Goal: Task Accomplishment & Management: Use online tool/utility

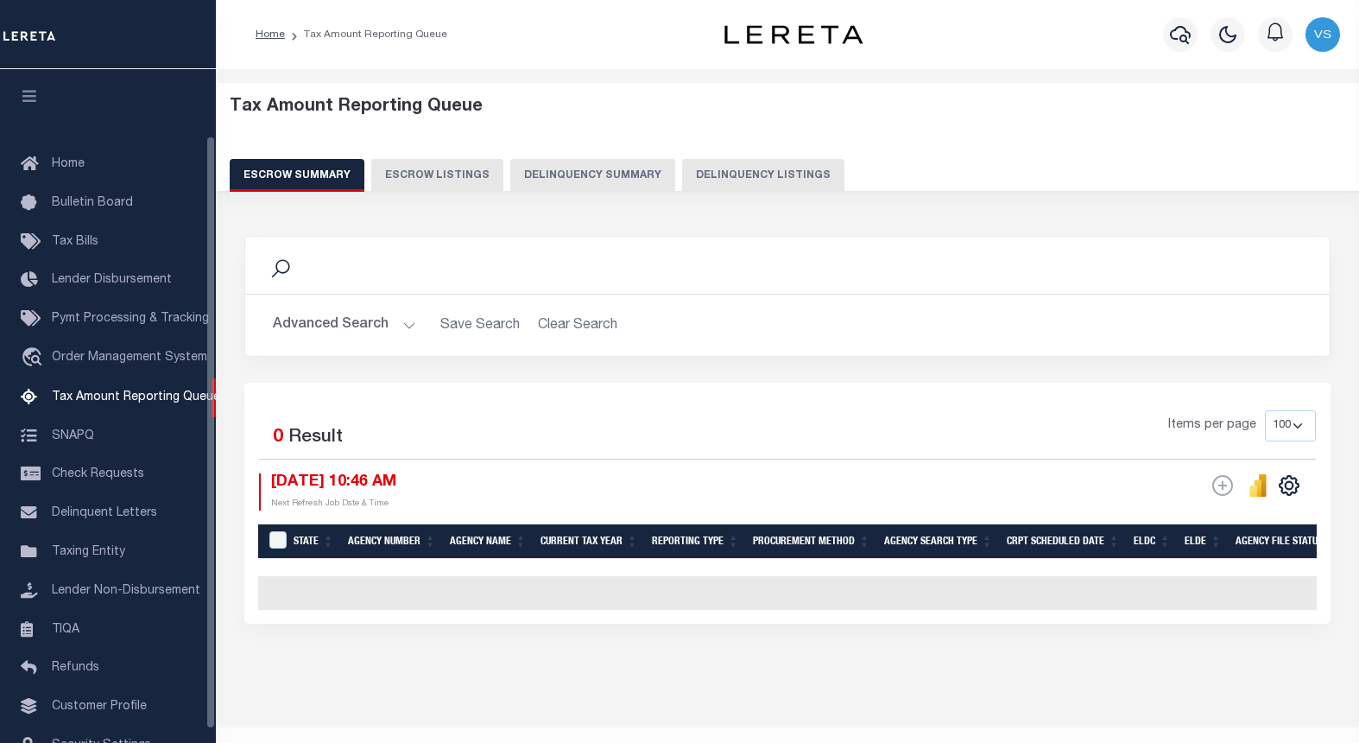
select select "100"
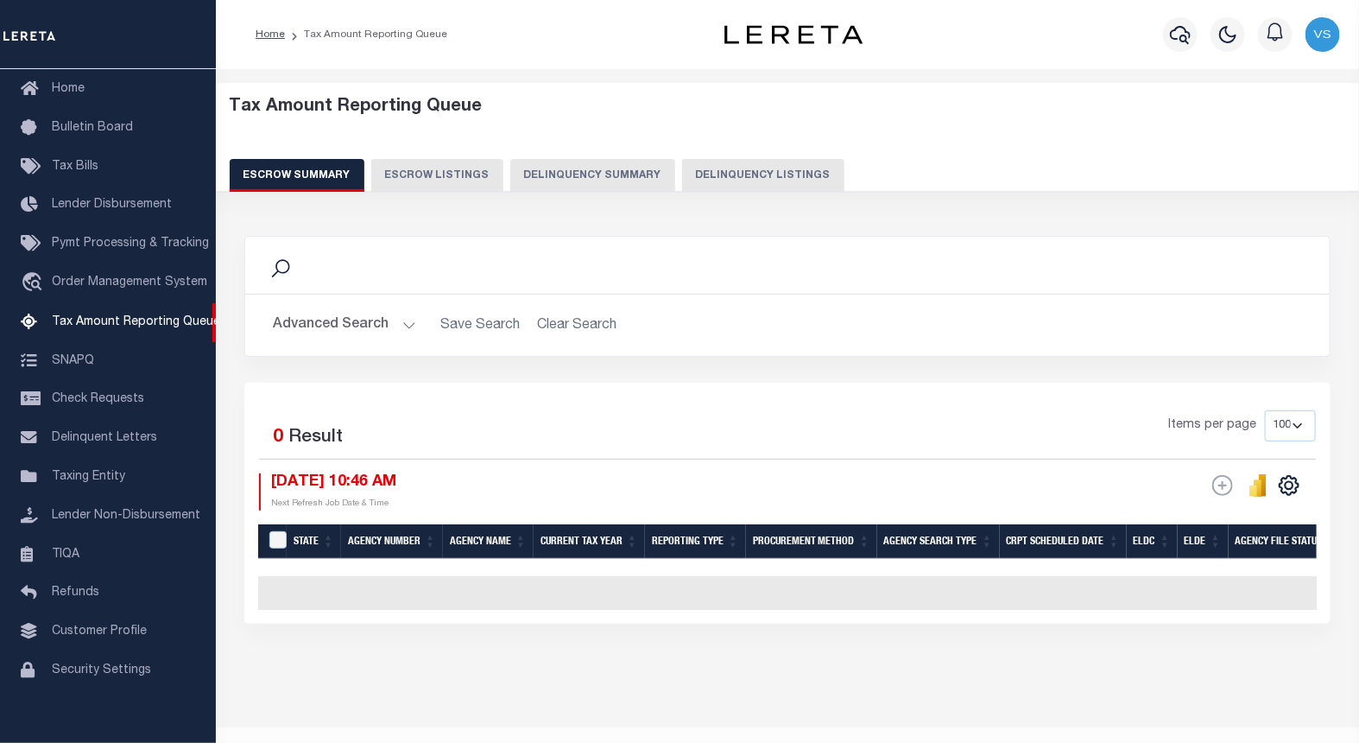
click at [751, 171] on button "Delinquency Listings" at bounding box center [763, 175] width 162 height 33
select select "100"
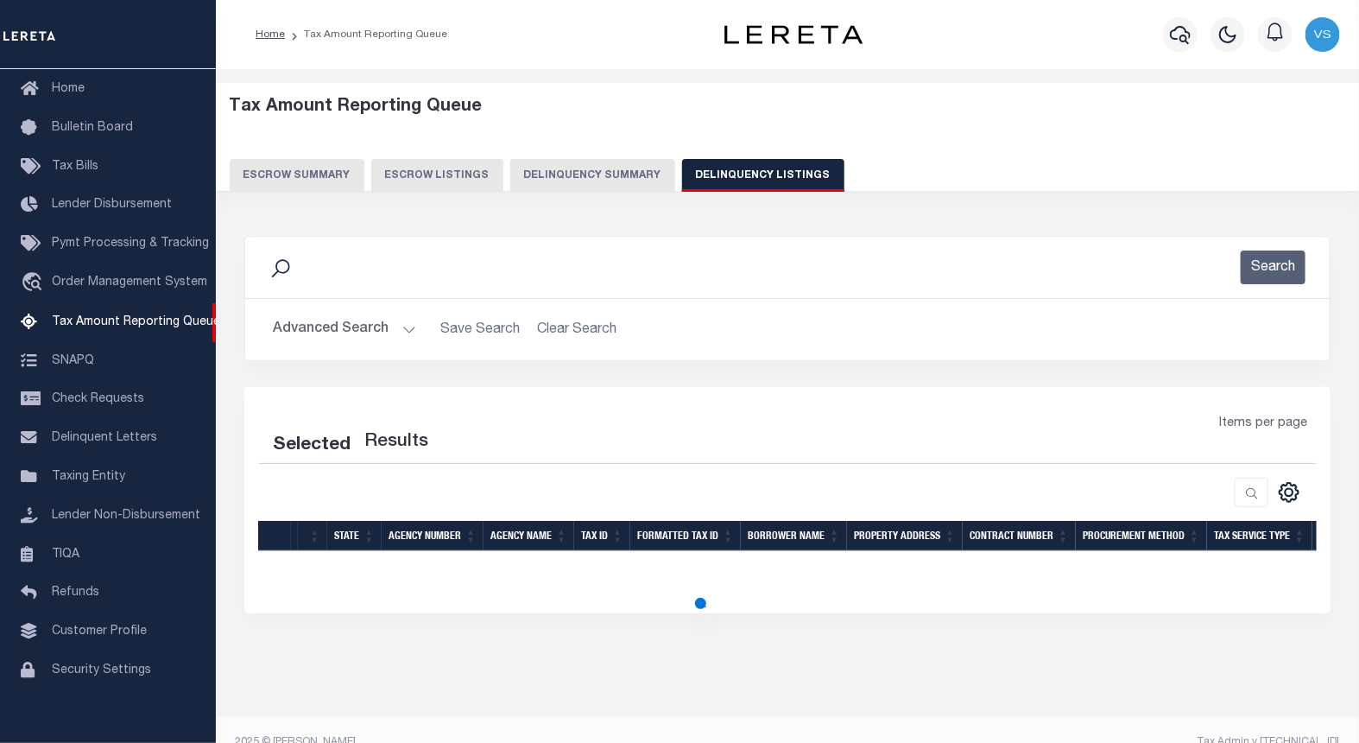
select select "100"
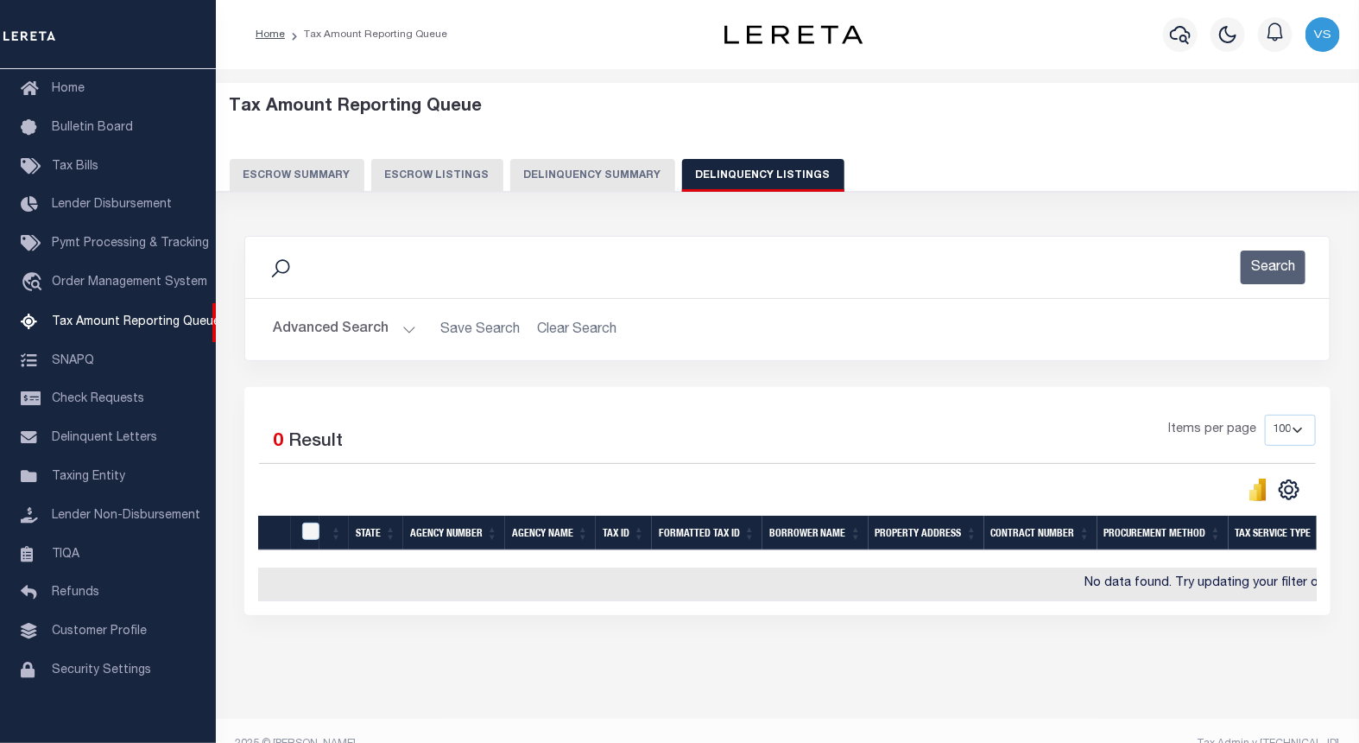
click at [340, 330] on button "Advanced Search" at bounding box center [344, 330] width 143 height 34
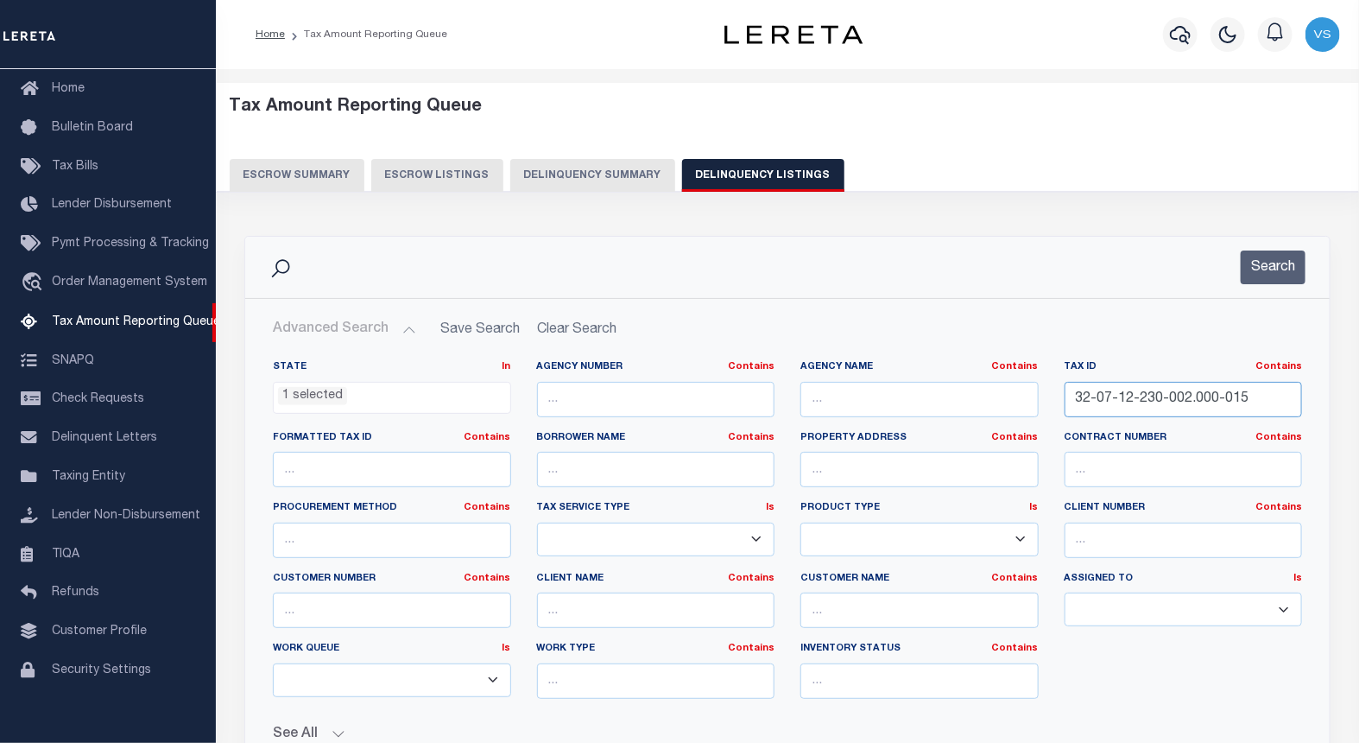
click at [1111, 395] on input "32-07-12-230-002.000-015" at bounding box center [1184, 399] width 238 height 35
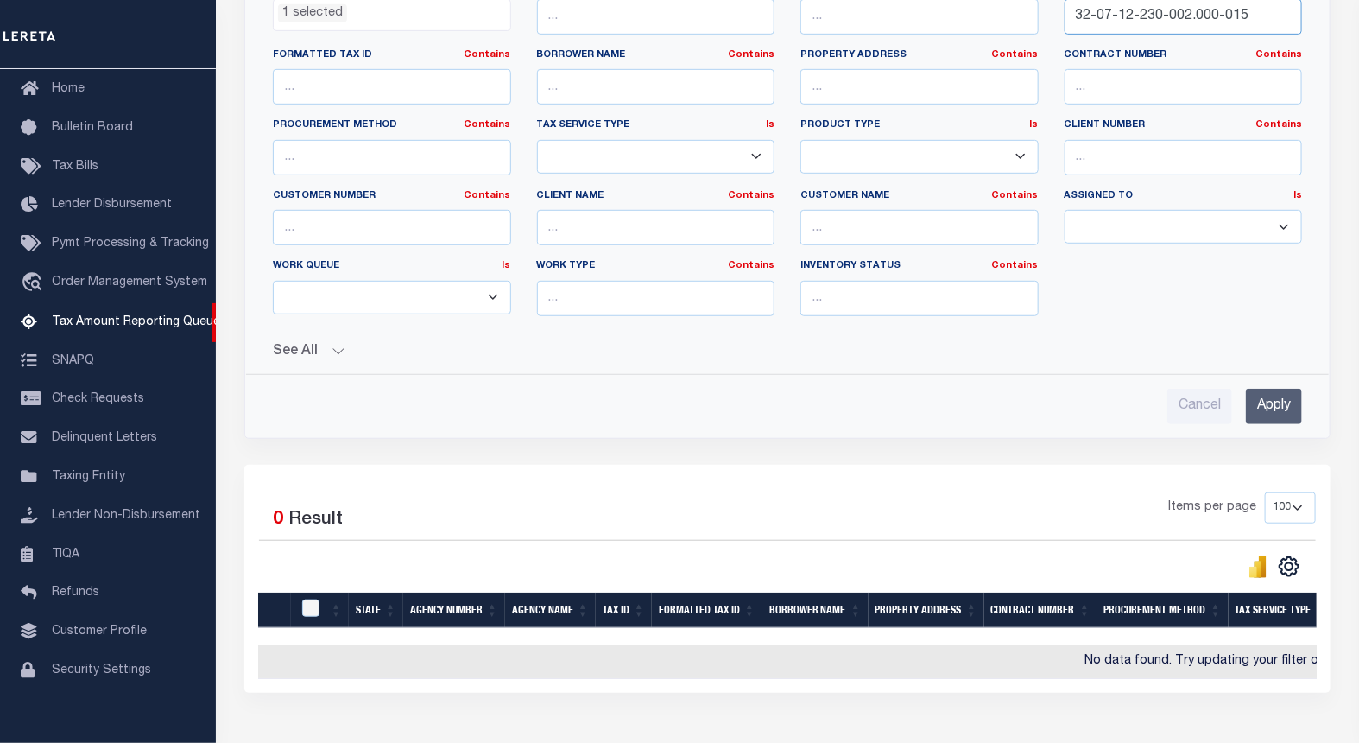
scroll to position [383, 0]
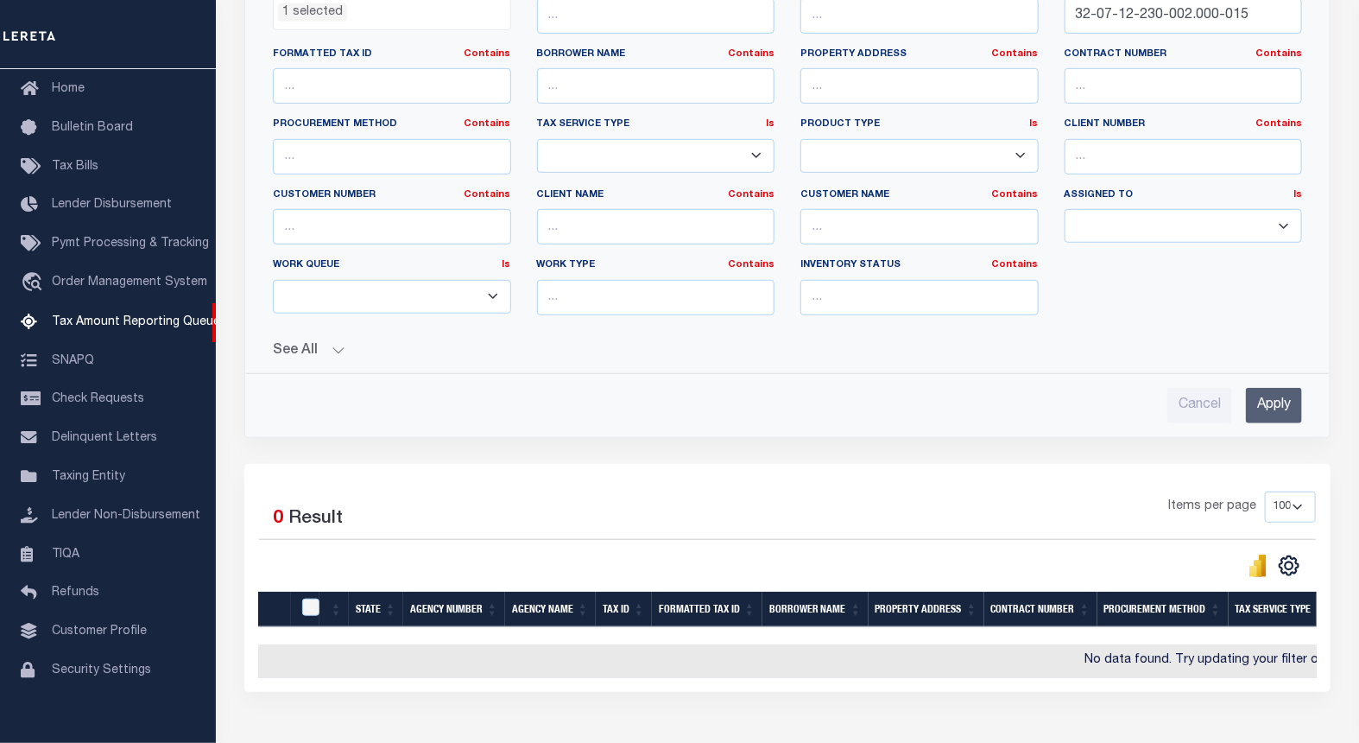
click at [1263, 407] on input "Apply" at bounding box center [1274, 405] width 56 height 35
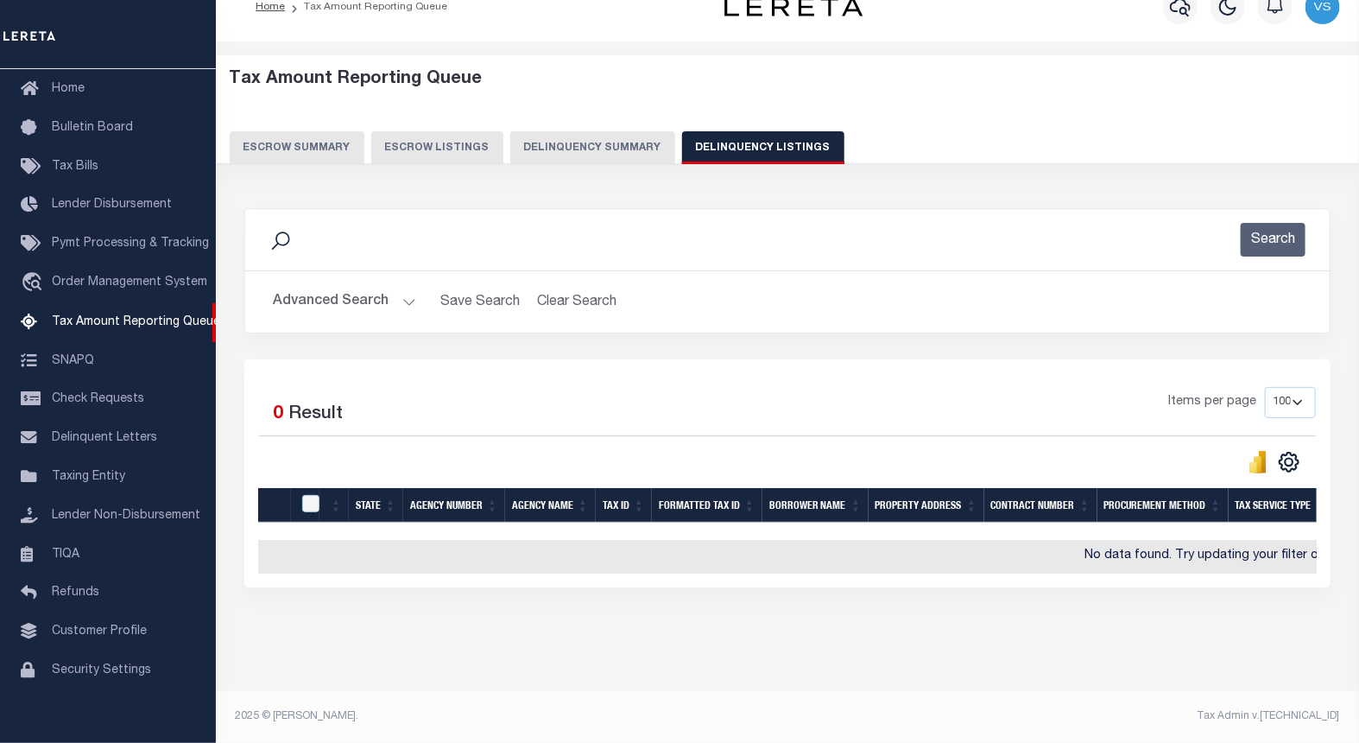
scroll to position [41, 0]
click at [345, 286] on button "Advanced Search" at bounding box center [344, 302] width 143 height 34
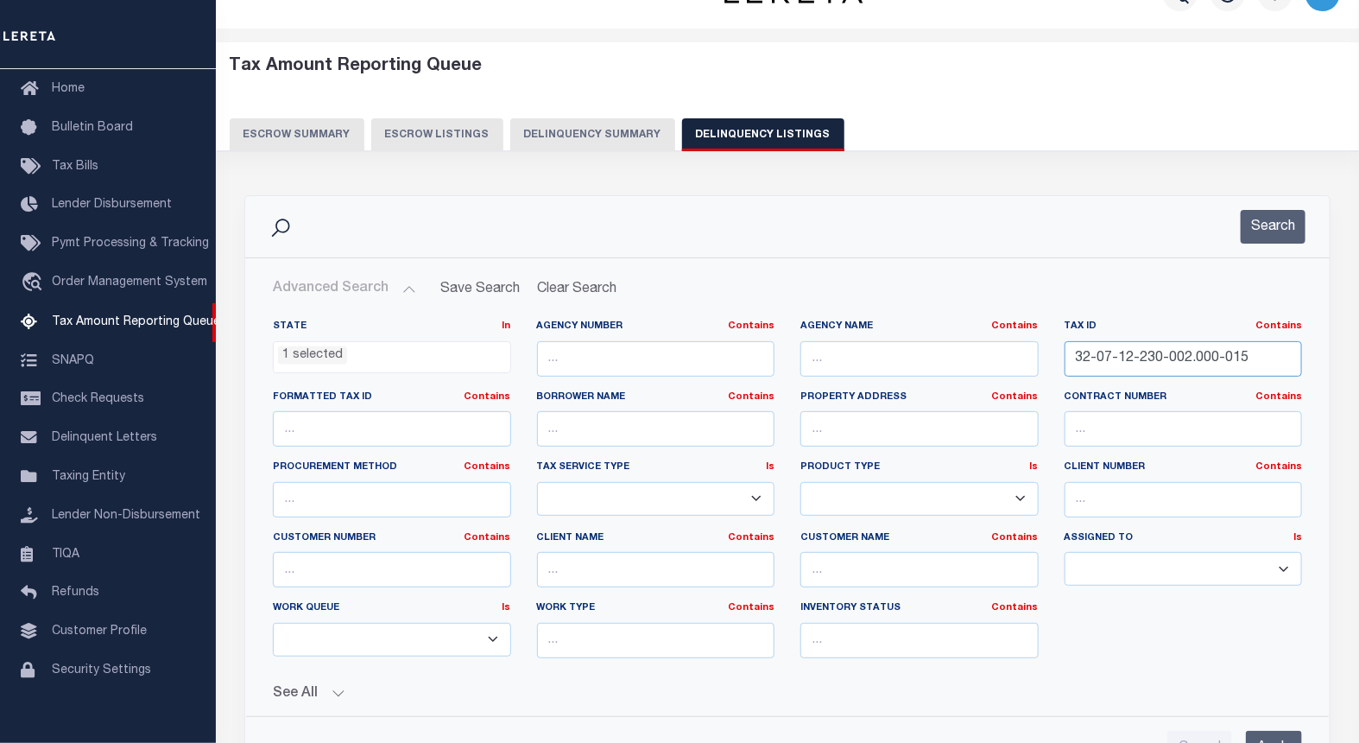
click at [1134, 352] on input "32-07-12-230-002.000-015" at bounding box center [1184, 358] width 238 height 35
paste input "[PHONE_NUMBER]"
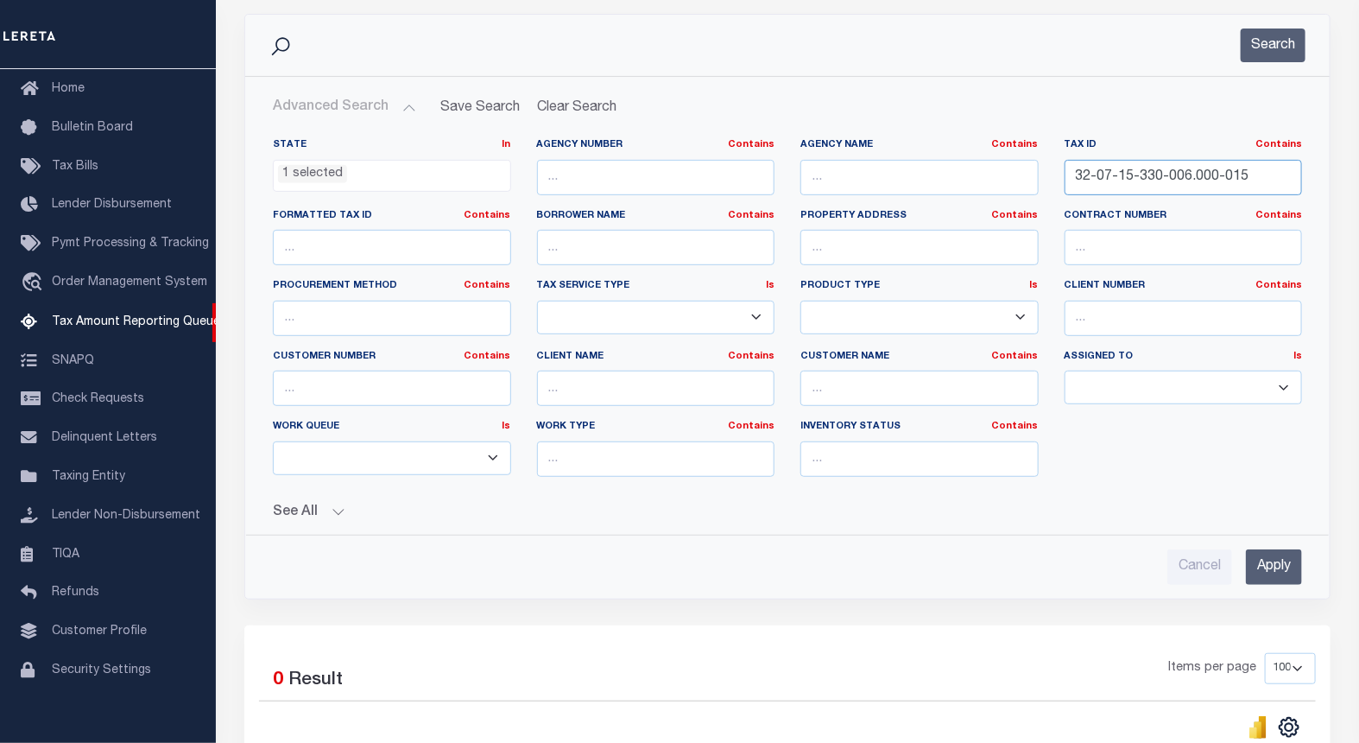
scroll to position [233, 0]
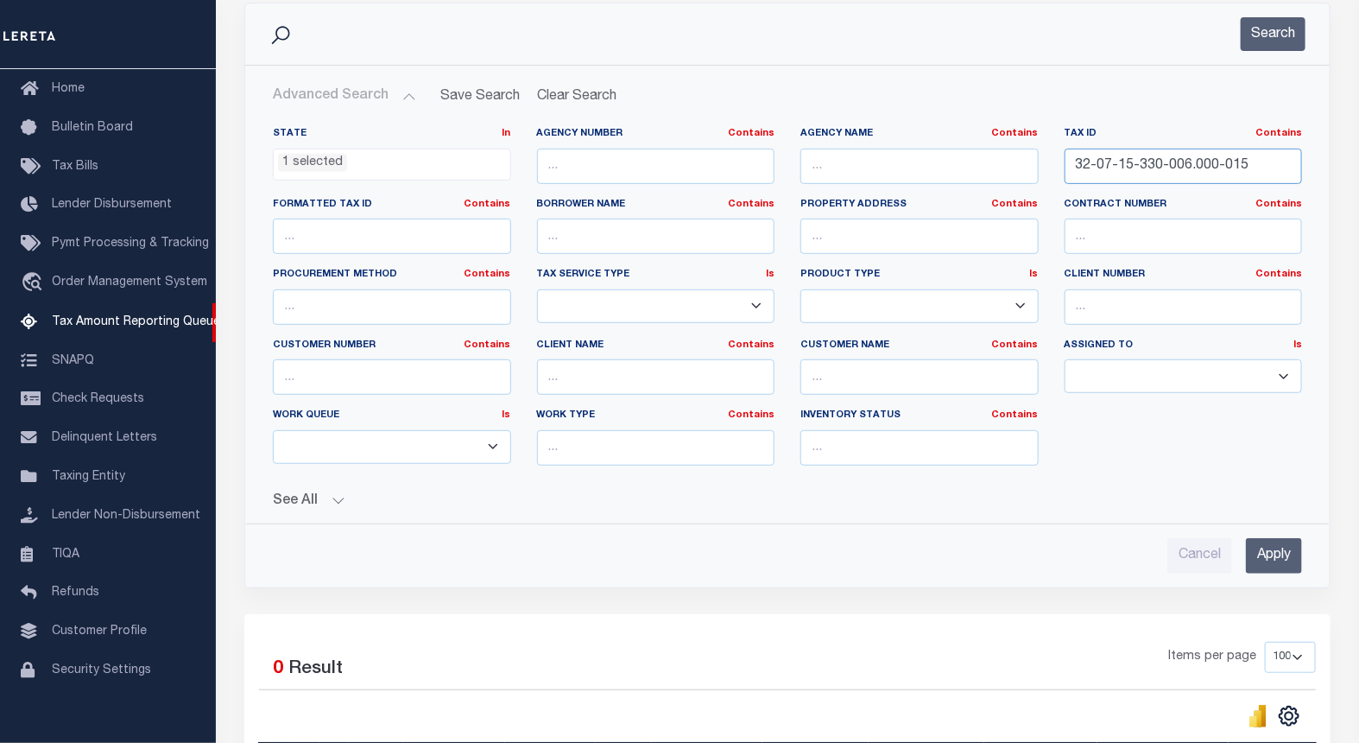
type input "32-07-15-330-006.000-015"
click at [1264, 547] on input "Apply" at bounding box center [1274, 555] width 56 height 35
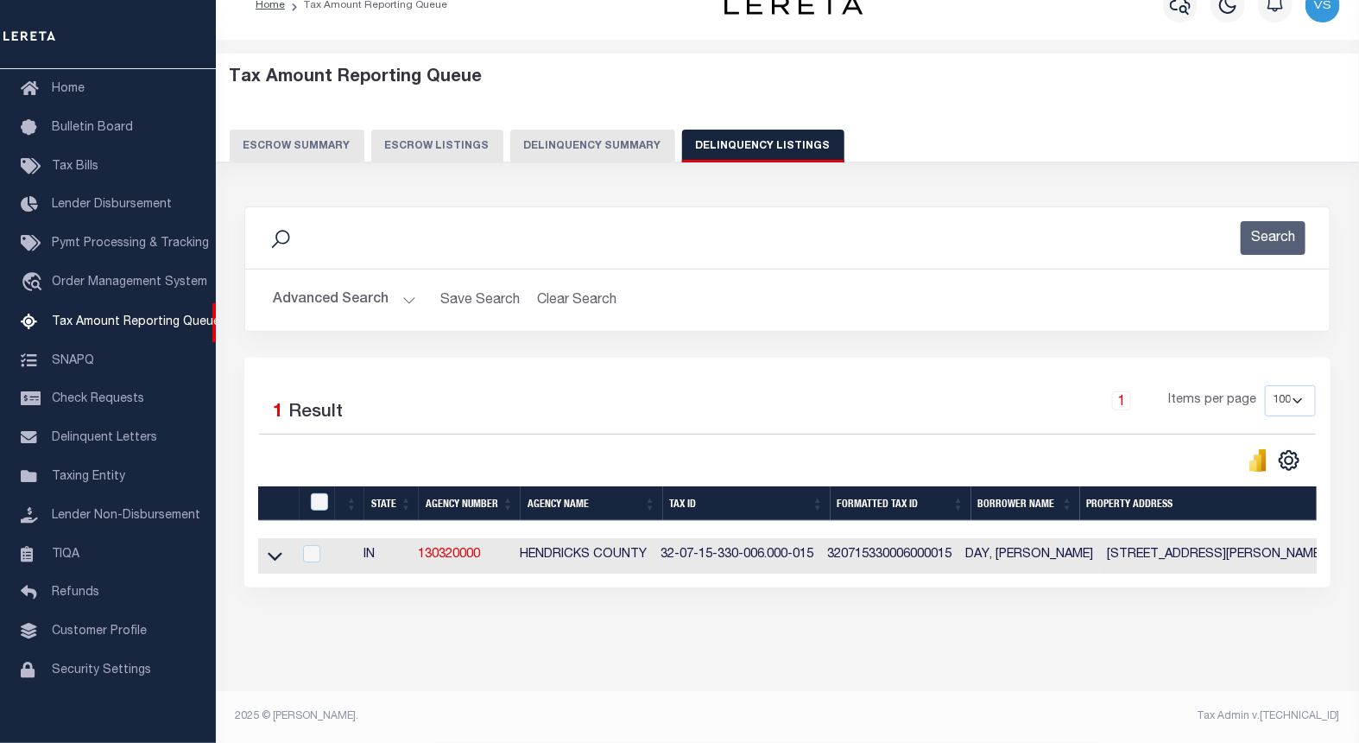
scroll to position [44, 0]
drag, startPoint x: 278, startPoint y: 544, endPoint x: 329, endPoint y: 560, distance: 53.3
click at [278, 547] on icon at bounding box center [275, 556] width 15 height 18
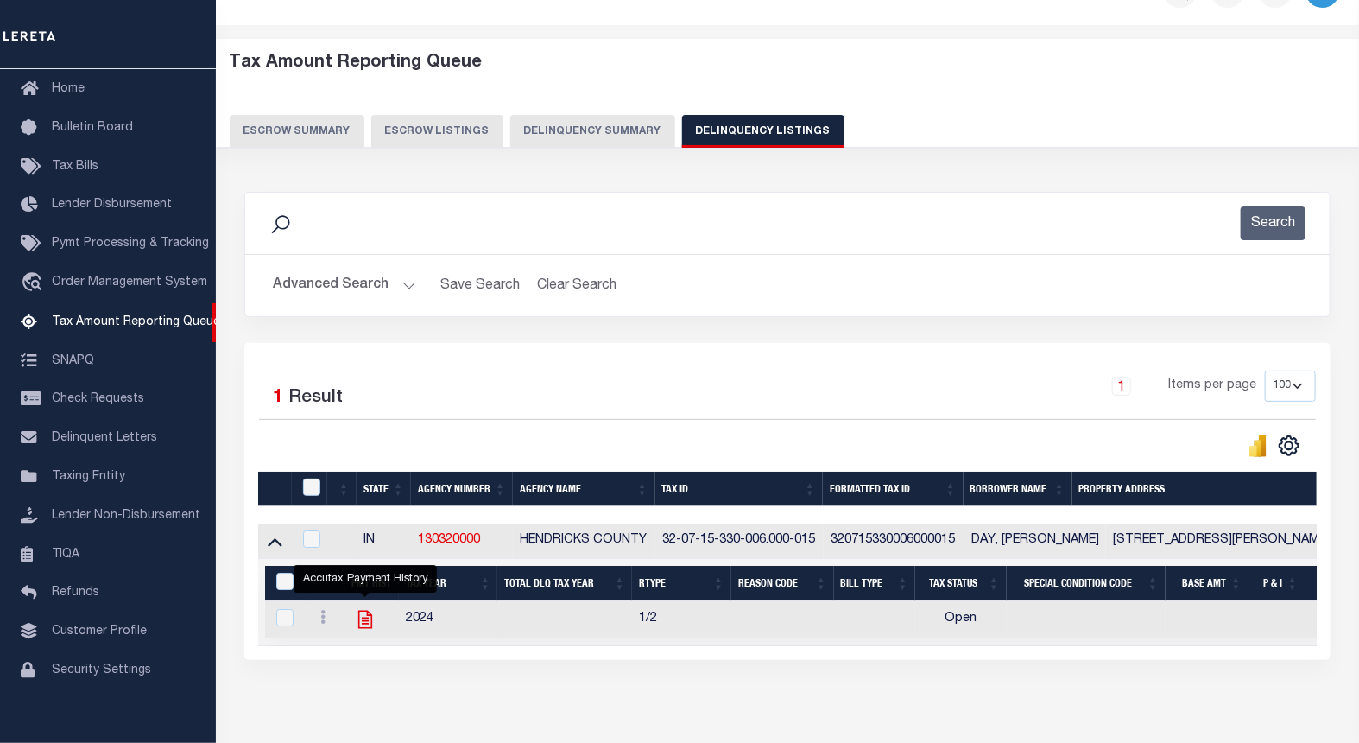
click at [363, 623] on icon "" at bounding box center [365, 619] width 14 height 18
checkbox input "true"
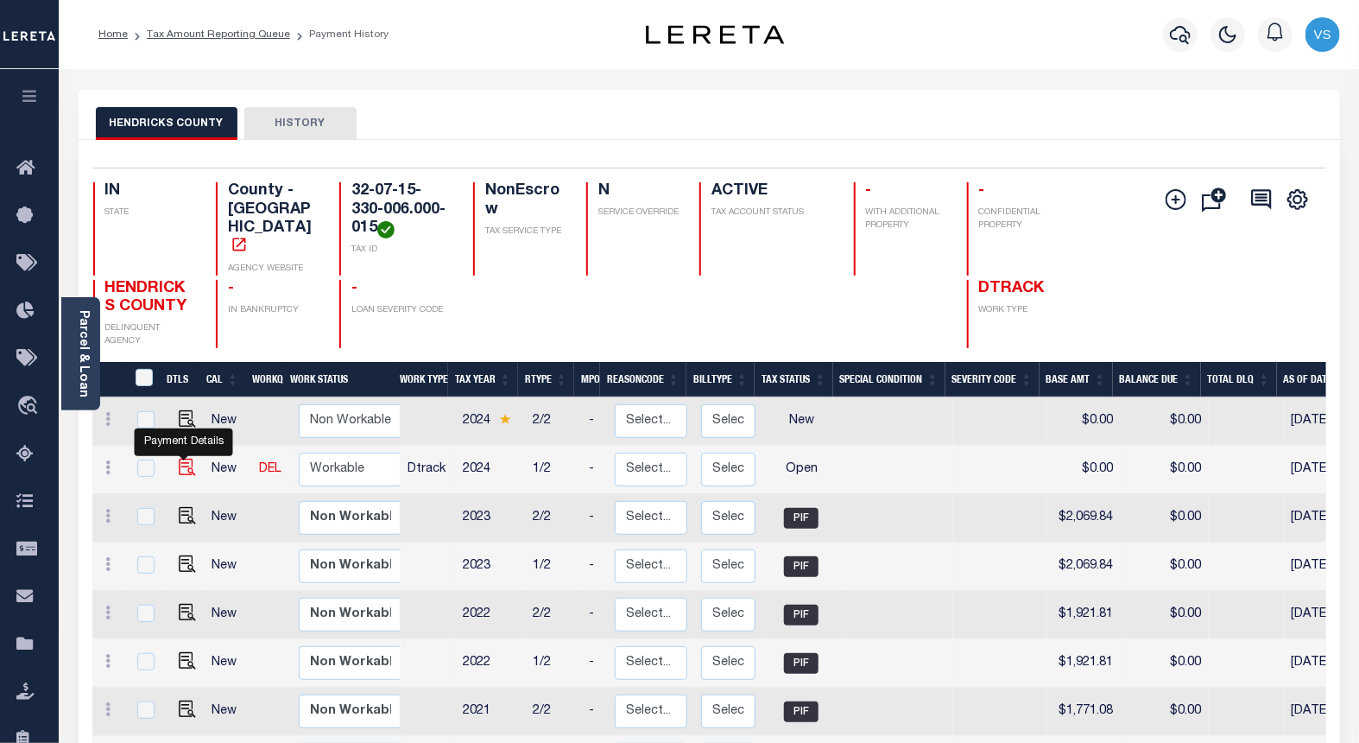
click at [184, 458] on img "" at bounding box center [187, 466] width 17 height 17
checkbox input "true"
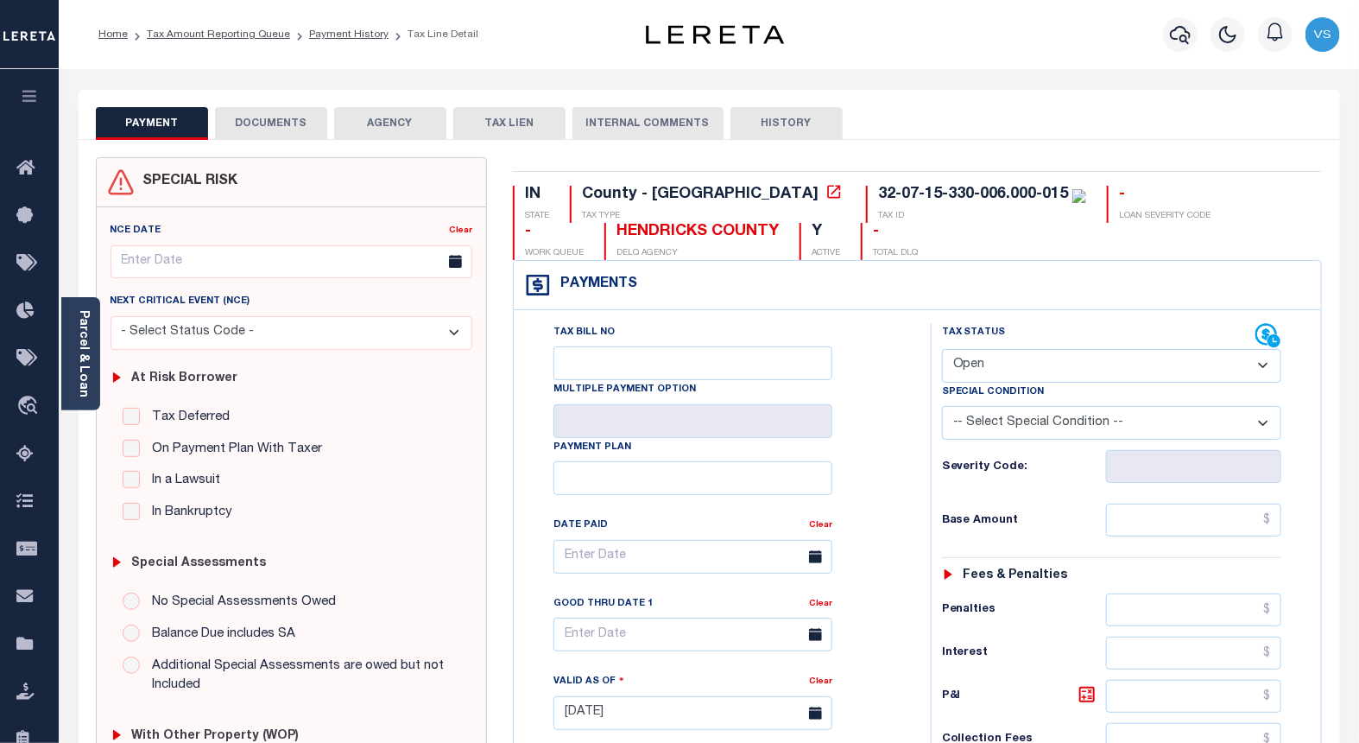
click at [1063, 364] on select "- Select Status Code - Open Due/Unpaid Paid Incomplete No Tax Due Internal Refu…" at bounding box center [1112, 366] width 340 height 34
select select "PYD"
click at [942, 350] on select "- Select Status Code - Open Due/Unpaid Paid Incomplete No Tax Due Internal Refu…" at bounding box center [1112, 366] width 340 height 34
type input "09/02/2025"
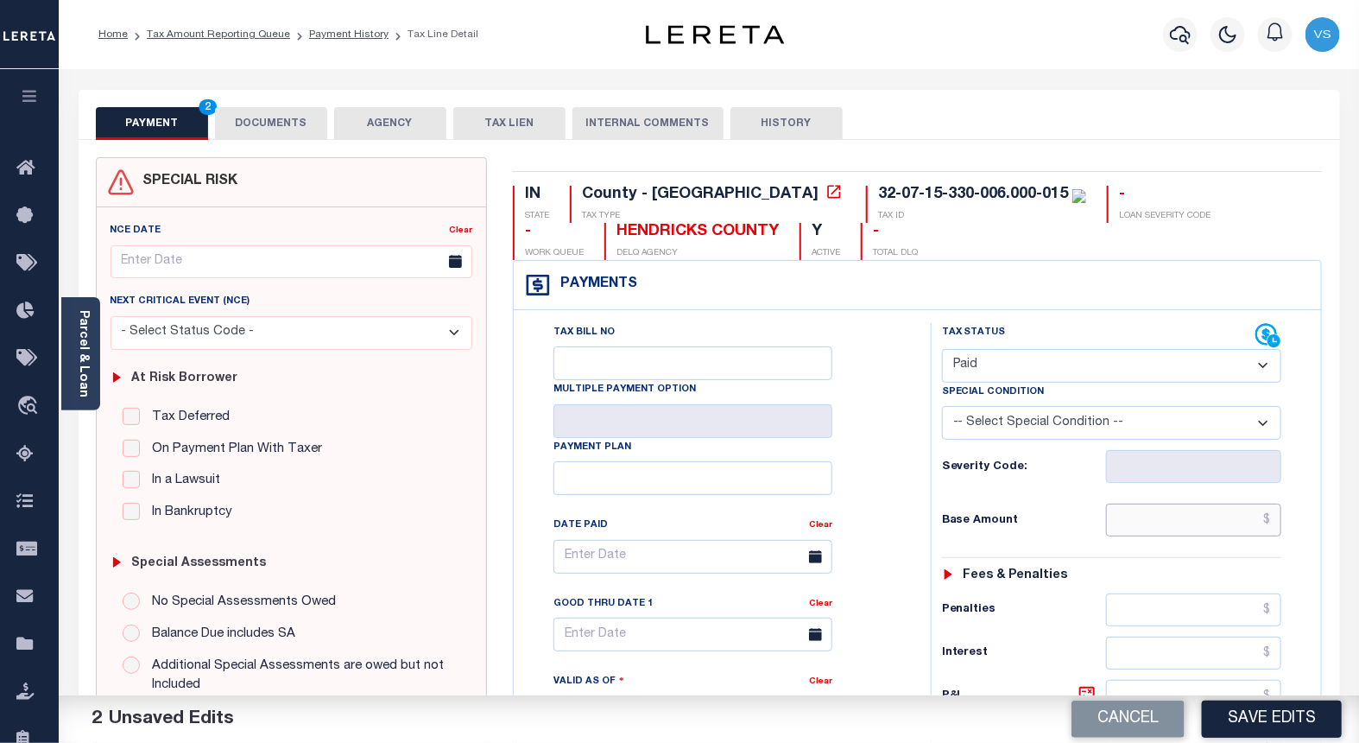
click at [1143, 528] on input "text" at bounding box center [1194, 519] width 176 height 33
click at [804, 326] on div "Tax Bill No" at bounding box center [692, 351] width 279 height 57
click at [825, 191] on icon at bounding box center [833, 191] width 17 height 17
